Goal: Task Accomplishment & Management: Manage account settings

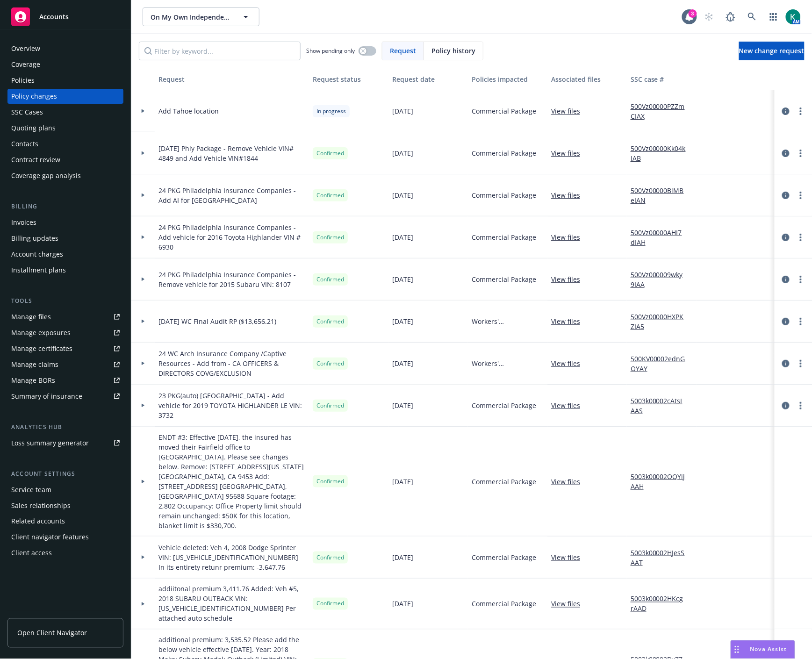
click at [50, 134] on div "Quoting plans" at bounding box center [33, 128] width 44 height 15
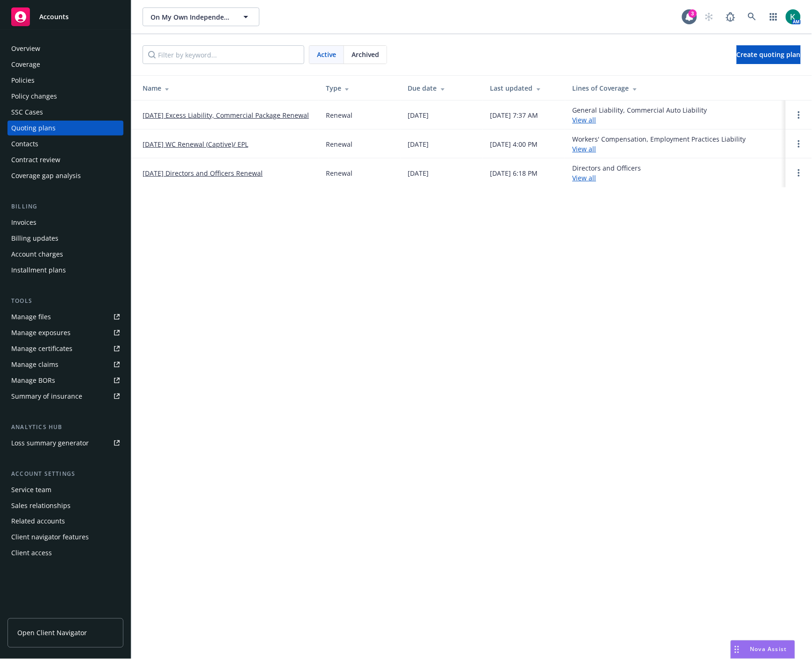
click at [160, 113] on link "07/30/25 Excess Liability, Commercial Package Renewal" at bounding box center [226, 115] width 166 height 10
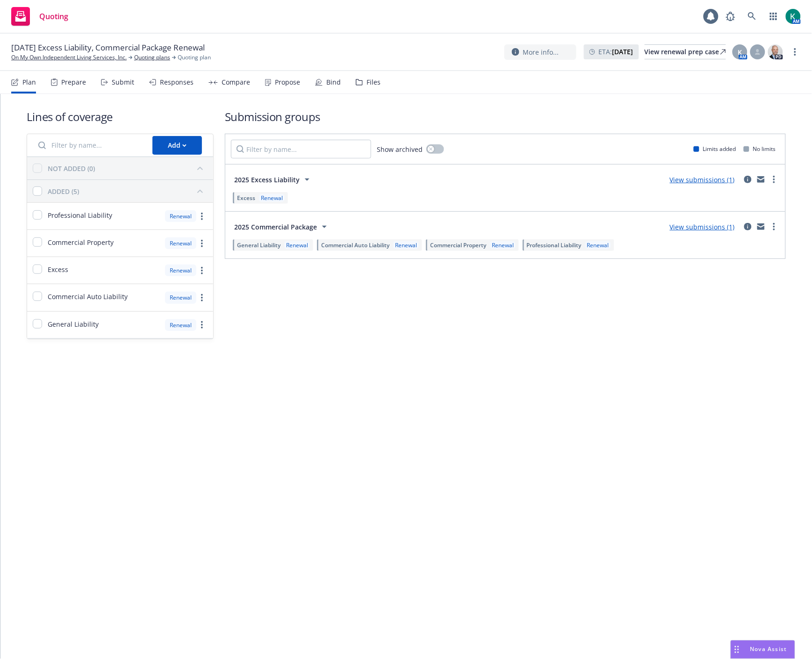
click at [326, 79] on div "Bind" at bounding box center [333, 82] width 14 height 7
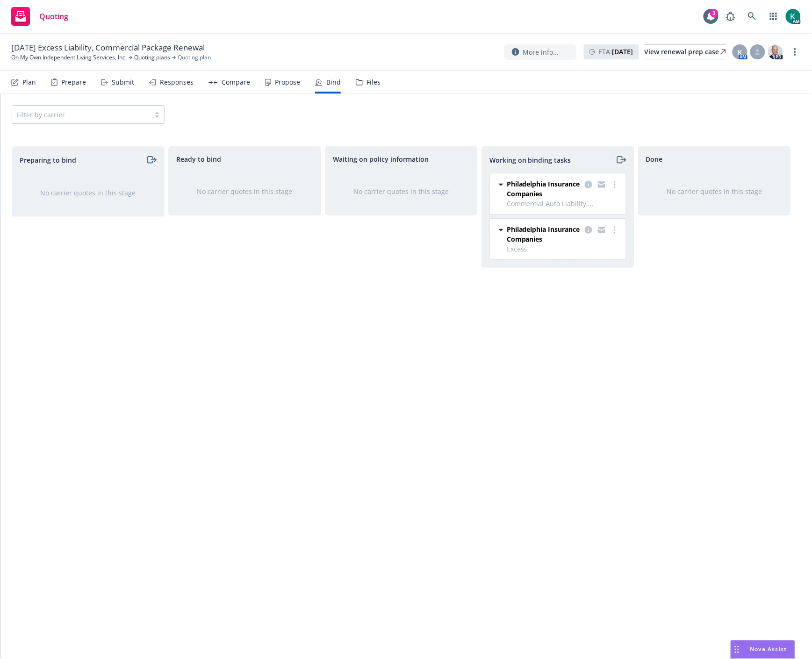
click at [618, 160] on icon "moveRight" at bounding box center [621, 159] width 11 height 11
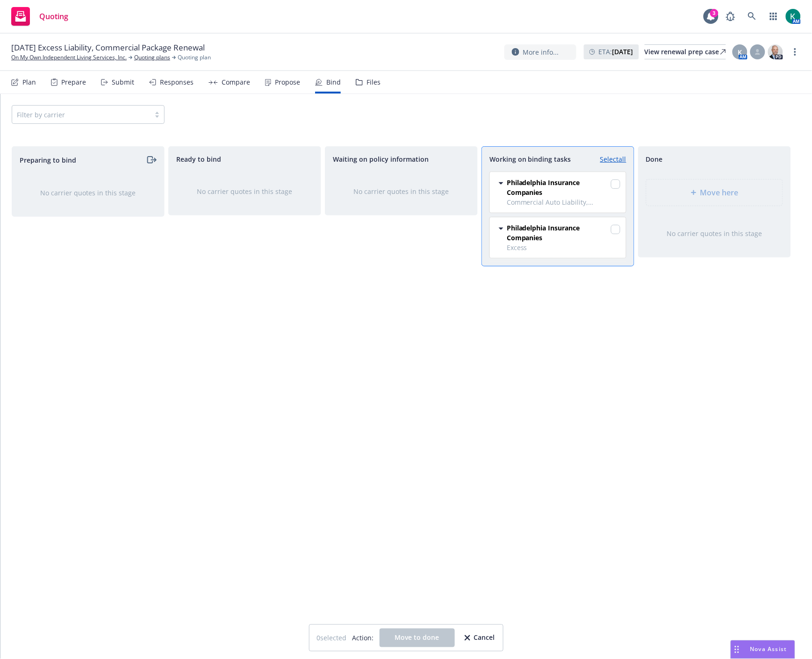
click at [612, 153] on div "Working on binding tasks Select all" at bounding box center [558, 159] width 152 height 25
click at [618, 161] on link "Select all" at bounding box center [613, 159] width 26 height 10
checkbox input "true"
click at [687, 208] on div "Move here" at bounding box center [714, 193] width 152 height 42
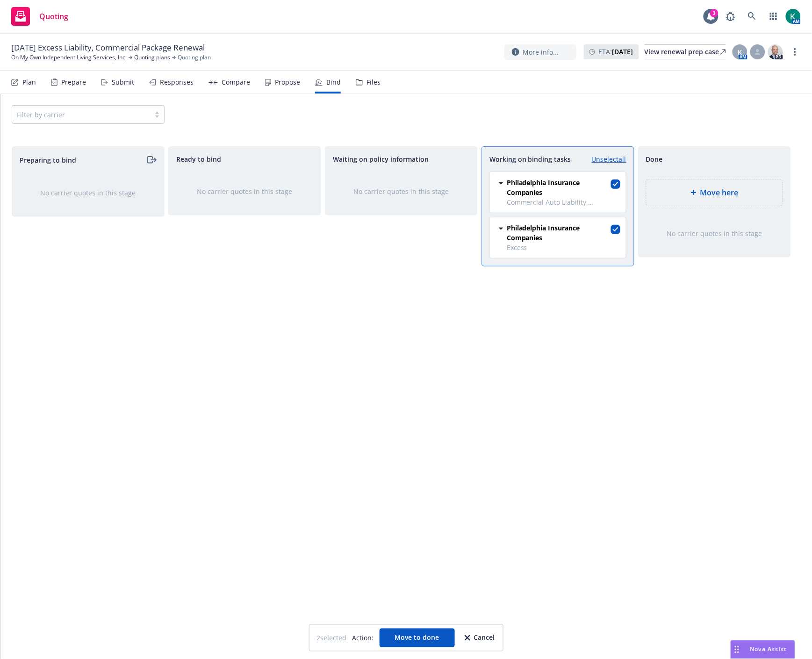
click at [688, 200] on div "Move here" at bounding box center [714, 192] width 136 height 26
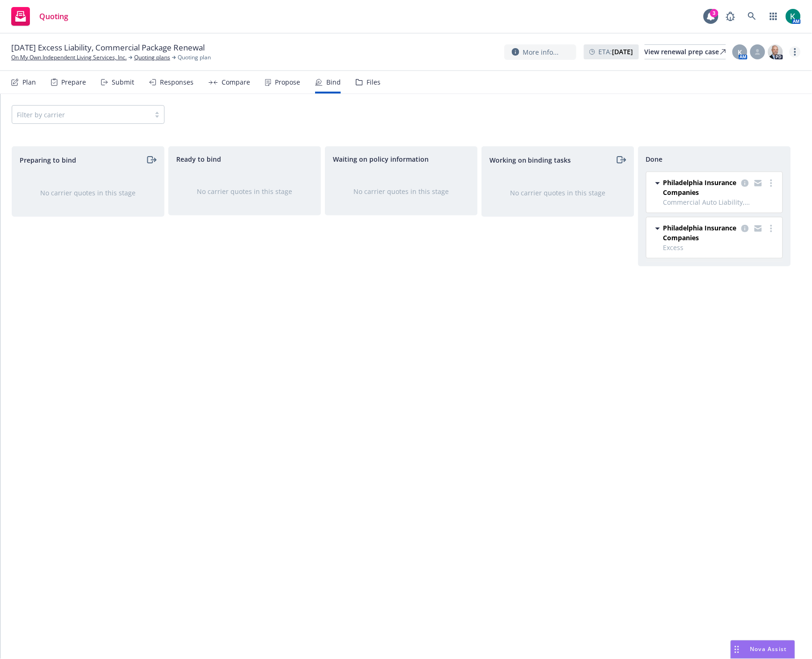
click at [797, 52] on link "more" at bounding box center [794, 51] width 11 height 11
click at [760, 142] on link "Archive quoting plan" at bounding box center [748, 145] width 104 height 19
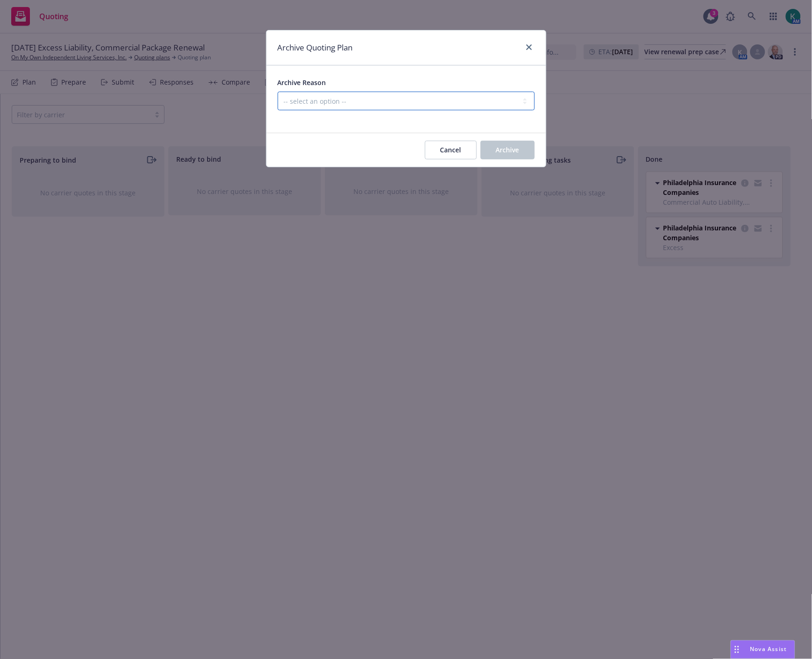
drag, startPoint x: 401, startPoint y: 93, endPoint x: 395, endPoint y: 104, distance: 11.9
click at [401, 93] on select "-- select an option -- All policies in this renewal plan are auto-renewed Creat…" at bounding box center [406, 101] width 257 height 19
select select "ARCHIVED_RENEWAL_COMPLETED"
click at [278, 92] on select "-- select an option -- All policies in this renewal plan are auto-renewed Creat…" at bounding box center [406, 101] width 257 height 19
click at [507, 143] on button "Archive" at bounding box center [507, 150] width 54 height 19
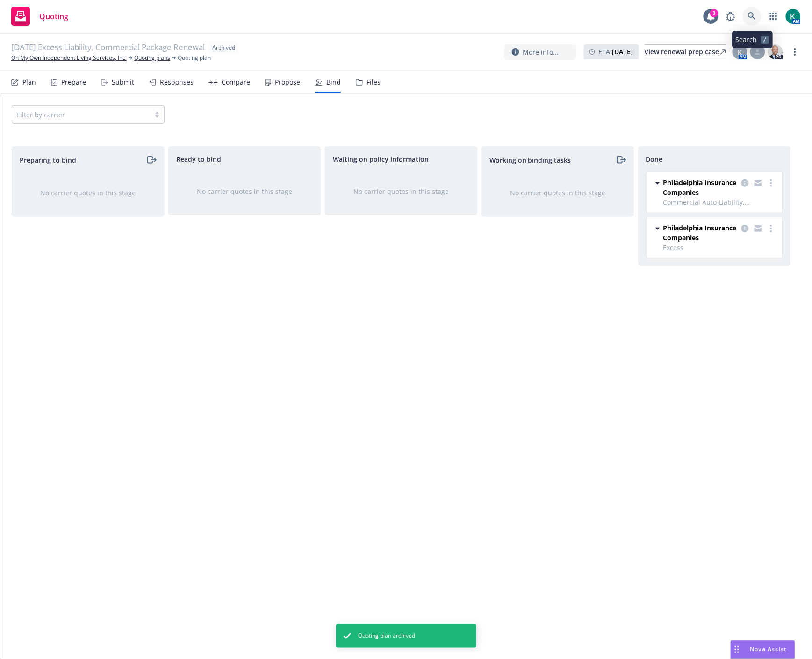
click at [746, 19] on link at bounding box center [752, 16] width 19 height 19
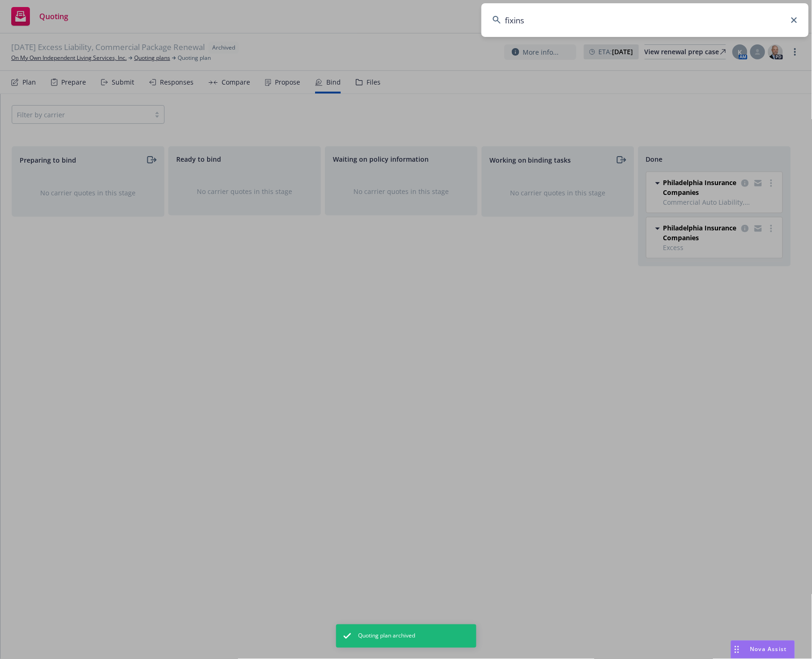
type input "fixins"
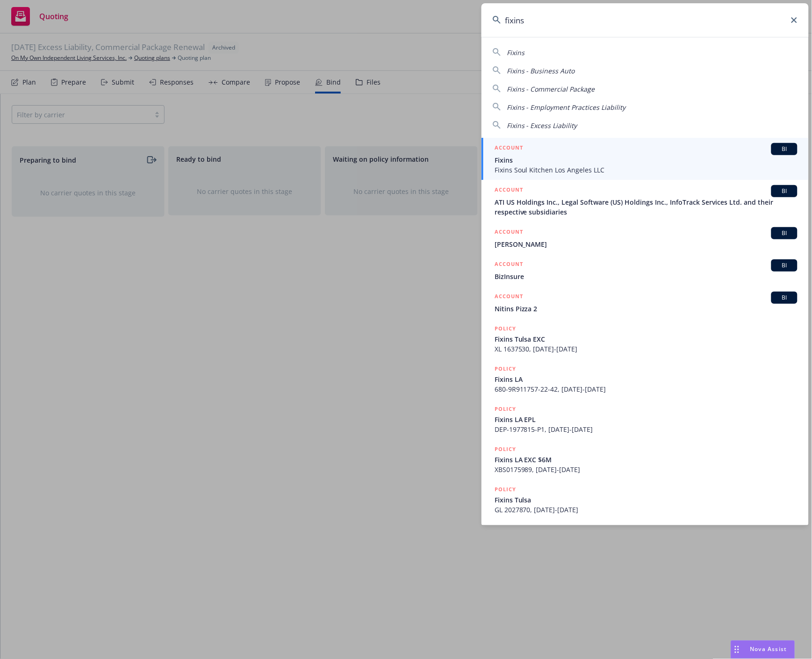
click at [578, 165] on span "Fixins Soul Kitchen Los Angeles LLC" at bounding box center [646, 170] width 303 height 10
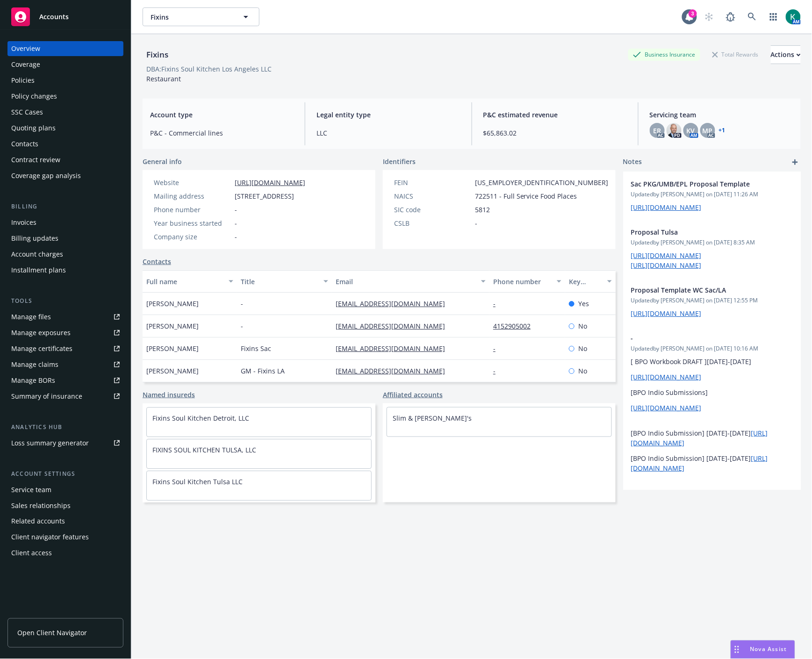
click at [73, 80] on div "Policies" at bounding box center [65, 80] width 108 height 15
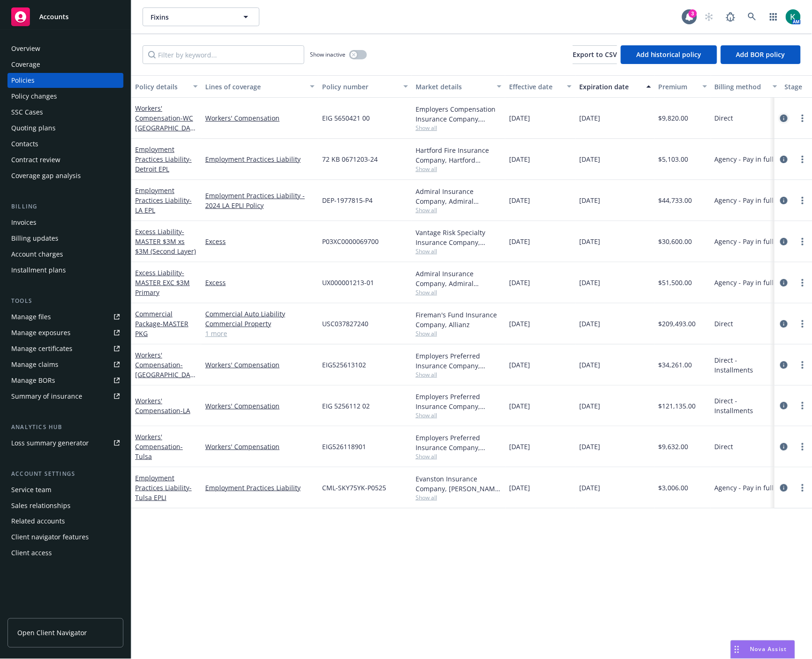
click at [785, 119] on icon "circleInformation" at bounding box center [783, 118] width 7 height 7
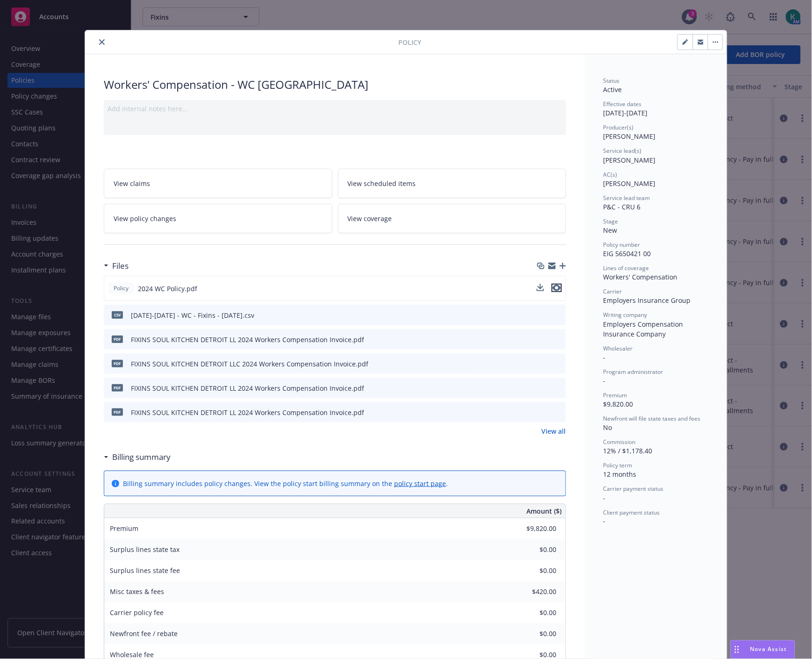
click at [556, 287] on icon "preview file" at bounding box center [556, 288] width 8 height 7
click at [99, 40] on icon "close" at bounding box center [102, 42] width 6 height 6
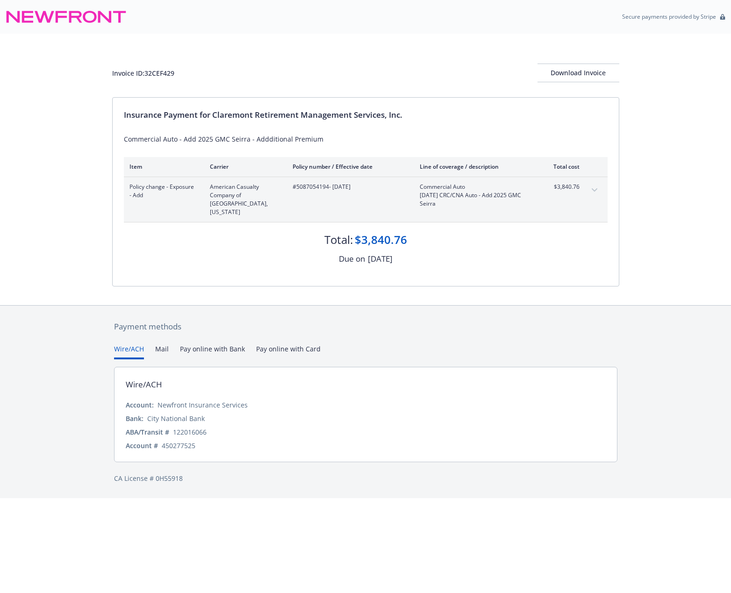
click at [512, 268] on div "Insurance Payment for Claremont Retirement Management Services, Inc. Commercial…" at bounding box center [366, 192] width 506 height 188
click at [592, 188] on button "expand content" at bounding box center [594, 190] width 15 height 15
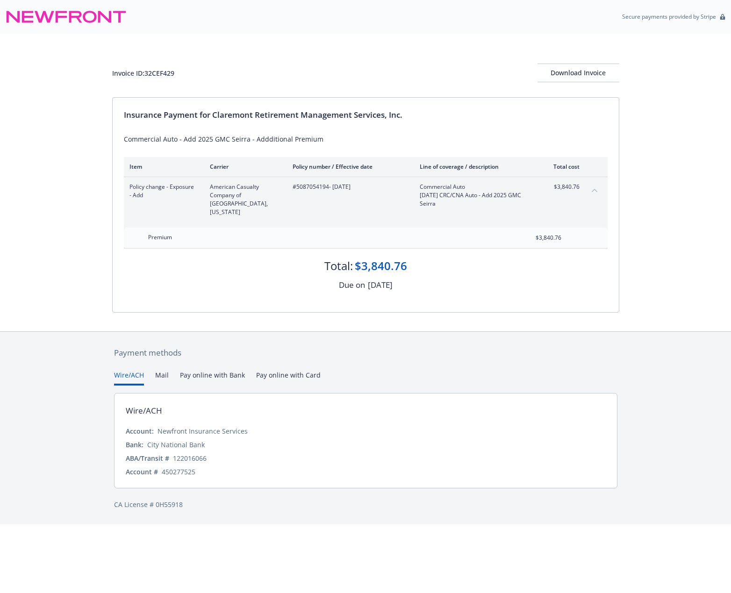
click at [592, 189] on icon "collapse content" at bounding box center [595, 190] width 6 height 4
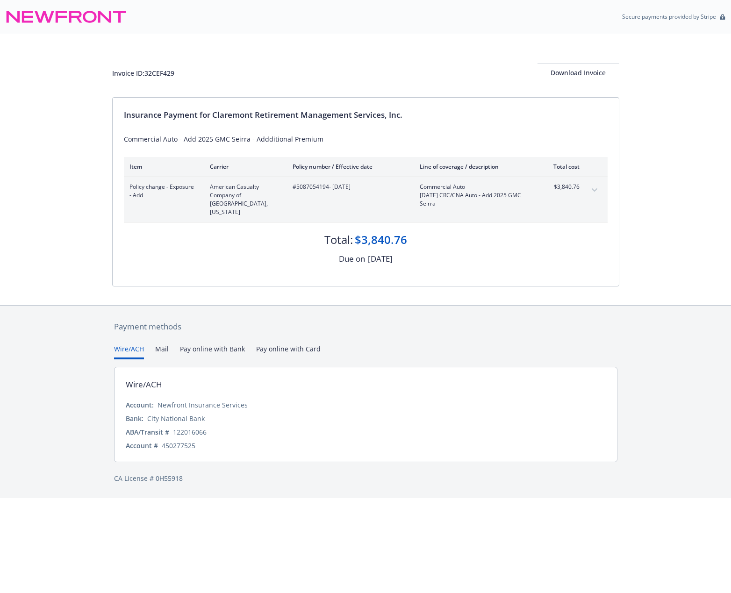
click at [401, 232] on div "$3,840.76" at bounding box center [381, 240] width 52 height 16
click at [359, 292] on div at bounding box center [365, 296] width 507 height 19
click at [315, 258] on div "Insurance Payment for Claremont Retirement Management Services, Inc. Commercial…" at bounding box center [366, 192] width 506 height 188
click at [375, 334] on div "Payment methods Wire/ACH Mail Pay online with Bank Pay online with Card Wire/AC…" at bounding box center [365, 402] width 507 height 193
click at [432, 293] on div at bounding box center [365, 296] width 507 height 19
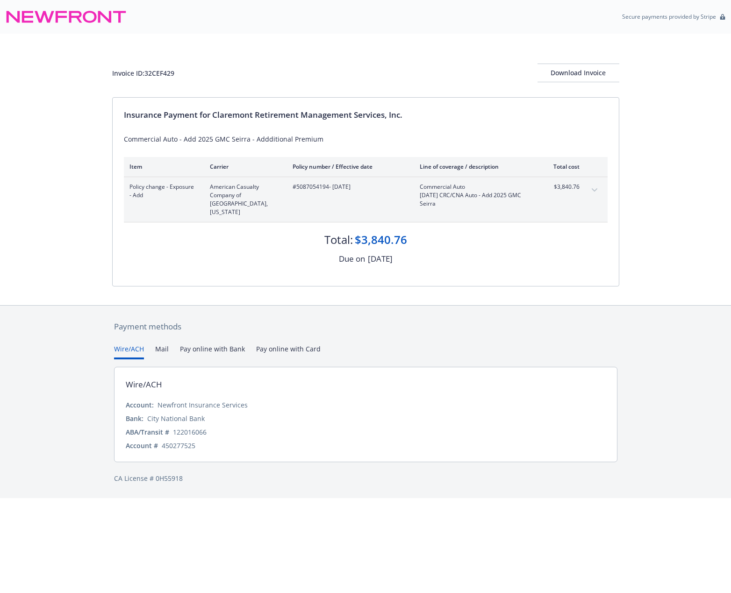
click at [386, 321] on div "Payment methods" at bounding box center [365, 327] width 503 height 12
click at [398, 287] on div at bounding box center [365, 296] width 507 height 19
drag, startPoint x: 356, startPoint y: 301, endPoint x: 351, endPoint y: 309, distance: 10.0
click at [356, 306] on div "Payment methods Wire/ACH Mail Pay online with Bank Pay online with Card Wire/AC…" at bounding box center [365, 402] width 507 height 193
click at [233, 344] on button "Pay online with Bank" at bounding box center [212, 351] width 65 height 15
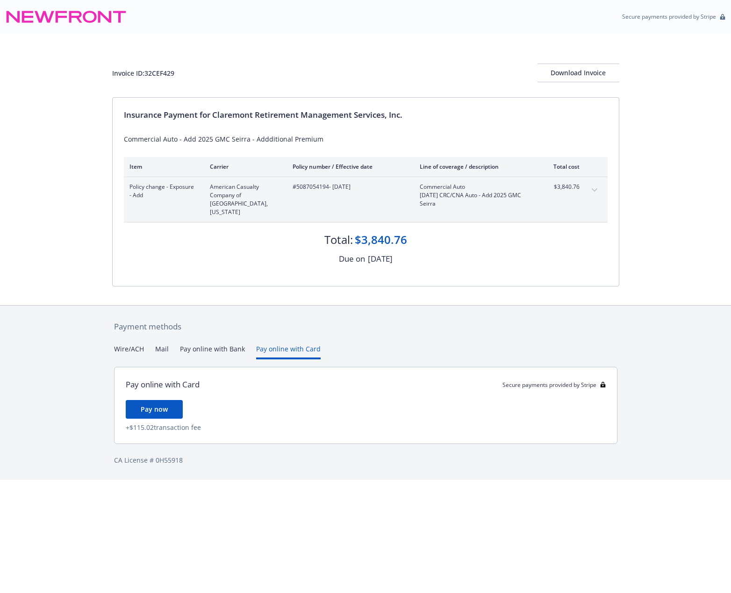
click at [280, 344] on button "Pay online with Card" at bounding box center [288, 351] width 65 height 15
click at [205, 344] on button "Pay online with Bank" at bounding box center [212, 351] width 65 height 15
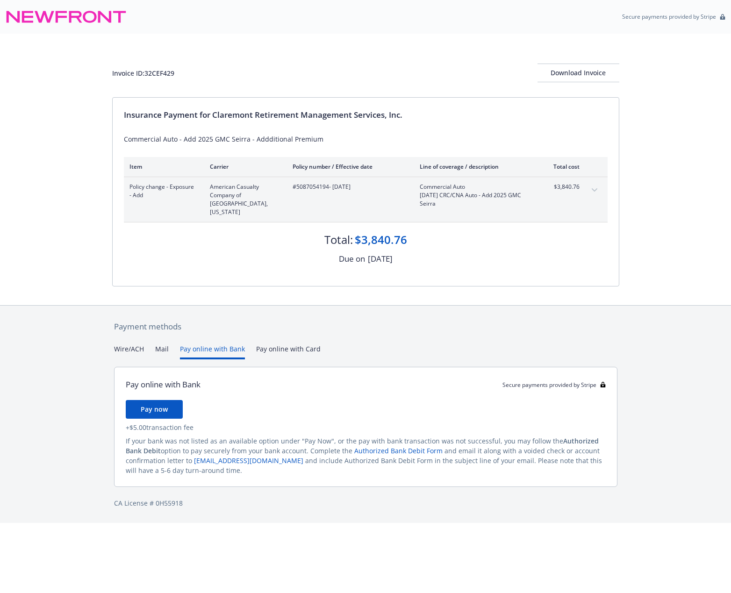
click at [363, 323] on div "Payment methods" at bounding box center [365, 327] width 503 height 12
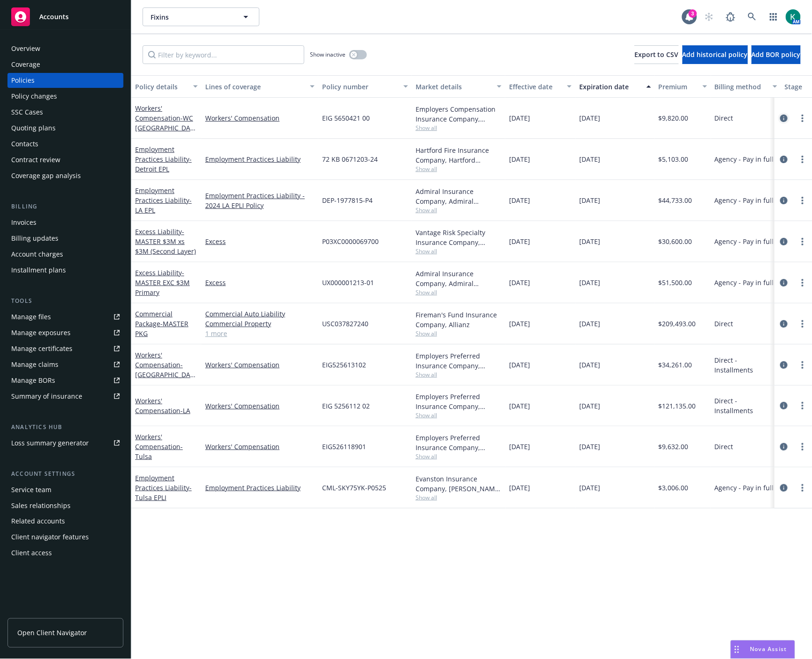
click at [786, 119] on icon "circleInformation" at bounding box center [783, 118] width 7 height 7
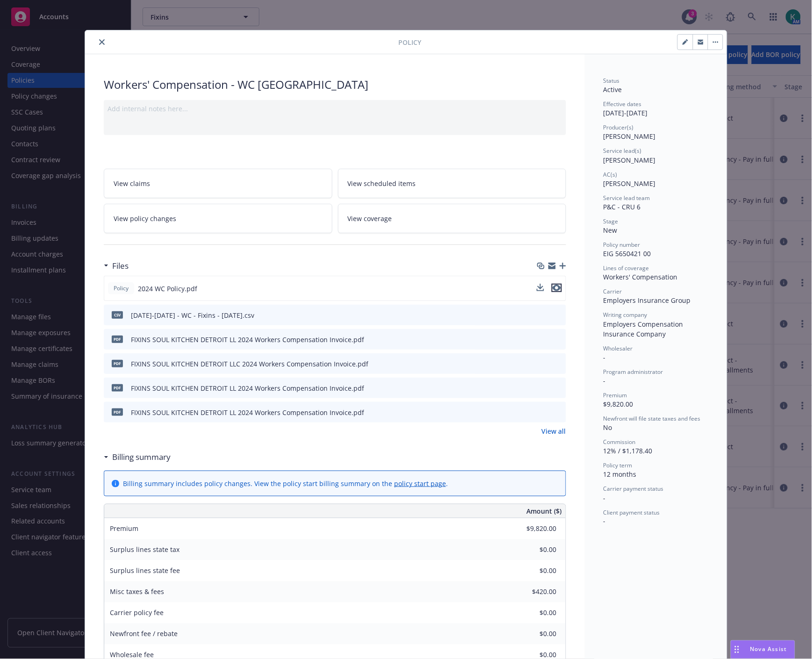
click at [555, 290] on icon "preview file" at bounding box center [556, 288] width 8 height 7
